Goal: Task Accomplishment & Management: Use online tool/utility

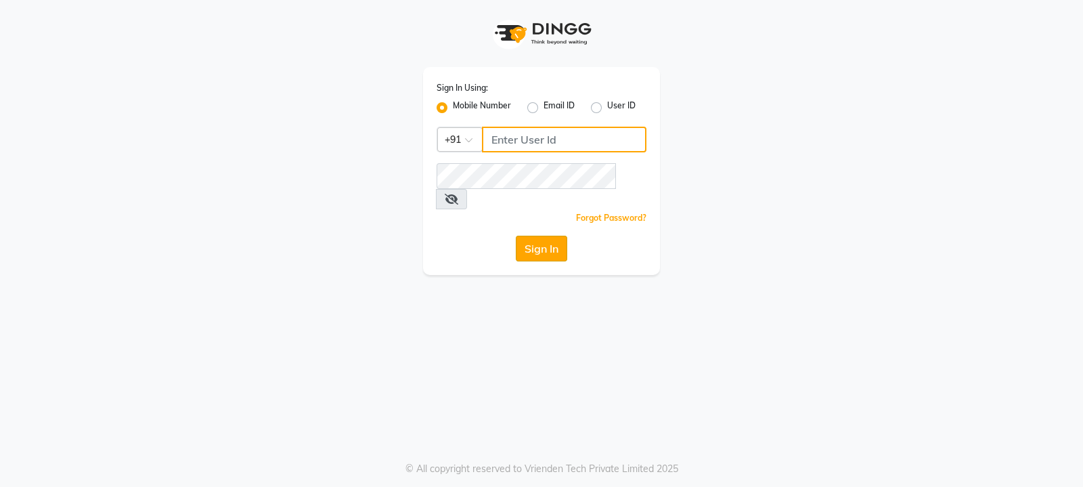
type input "9540425000"
click at [552, 236] on button "Sign In" at bounding box center [541, 249] width 51 height 26
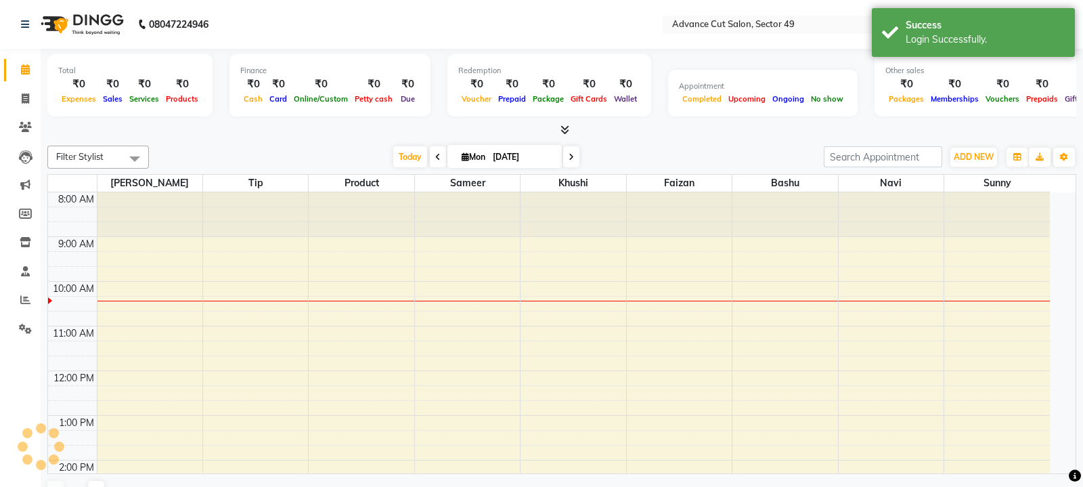
select select "en"
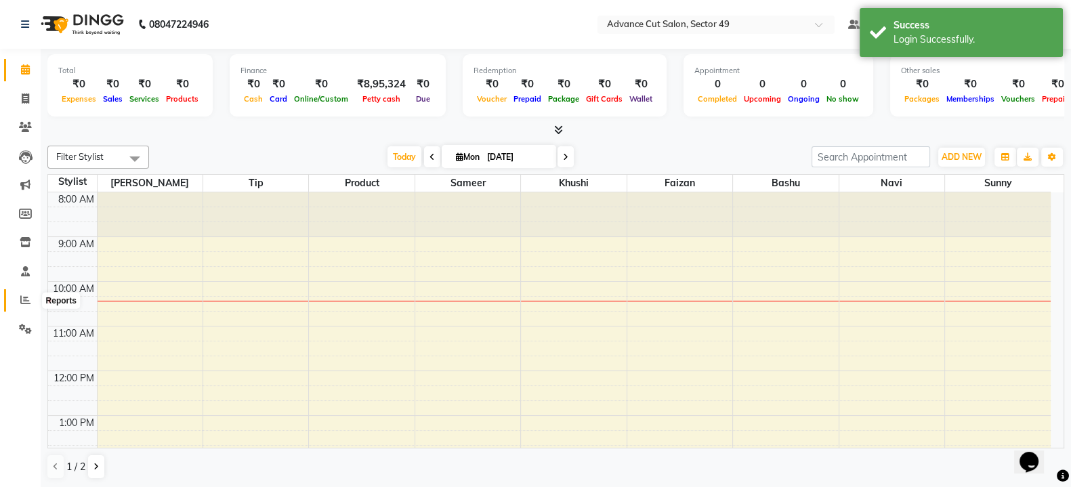
click at [26, 302] on icon at bounding box center [25, 300] width 10 height 10
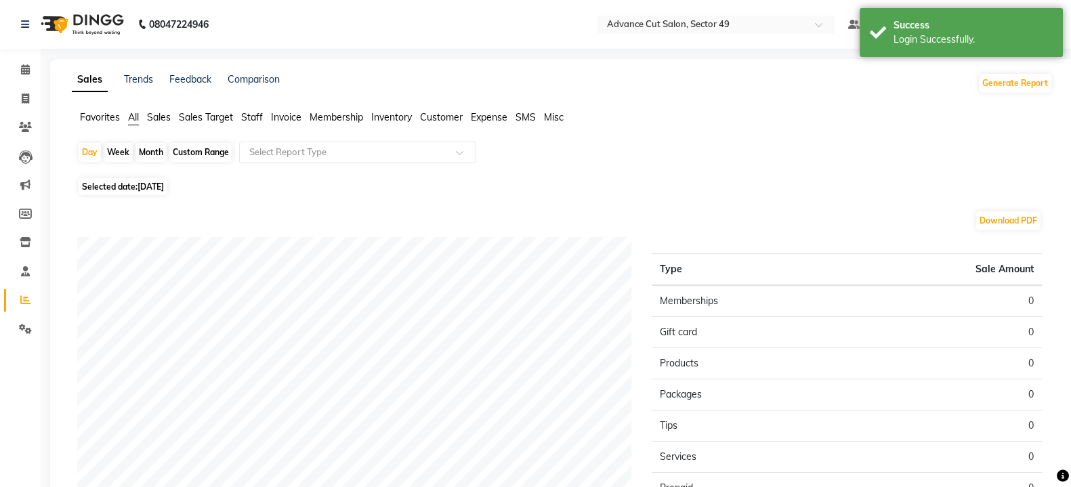
click at [156, 144] on div "Month" at bounding box center [150, 152] width 31 height 19
select select "9"
select select "2025"
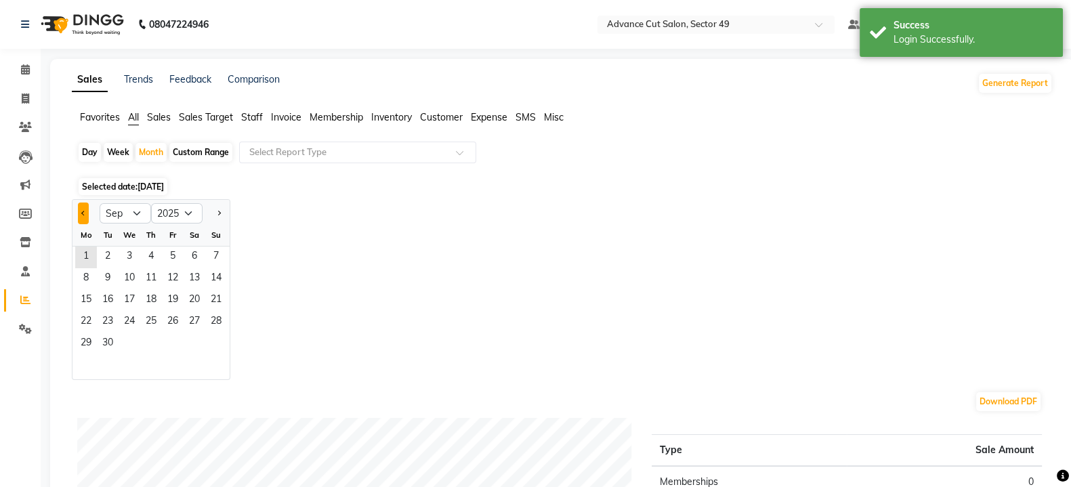
click at [83, 215] on span "Previous month" at bounding box center [83, 212] width 5 height 5
select select "8"
click at [184, 255] on span "2" at bounding box center [195, 257] width 22 height 22
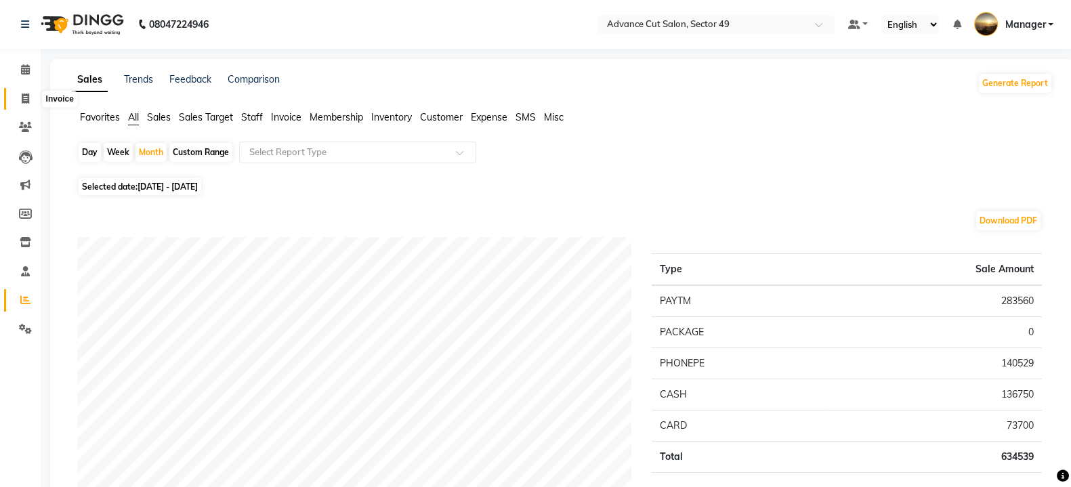
click at [26, 101] on icon at bounding box center [25, 98] width 7 height 10
select select "service"
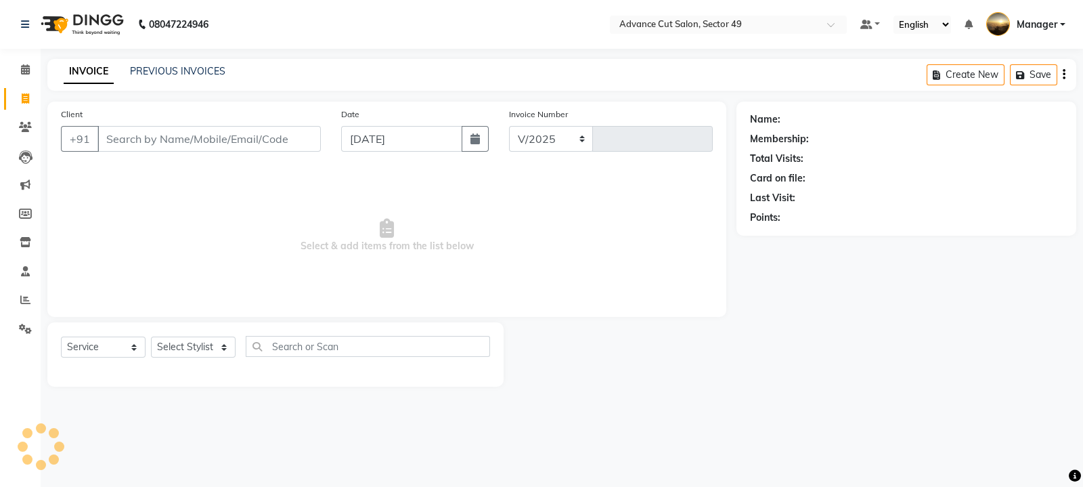
select select "4616"
type input "4775"
